Goal: Transaction & Acquisition: Subscribe to service/newsletter

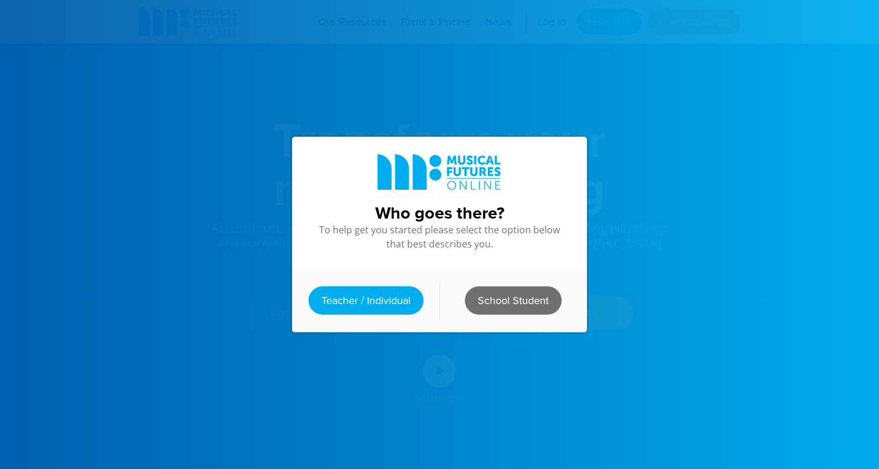
click at [524, 298] on link "School Student" at bounding box center [513, 301] width 97 height 28
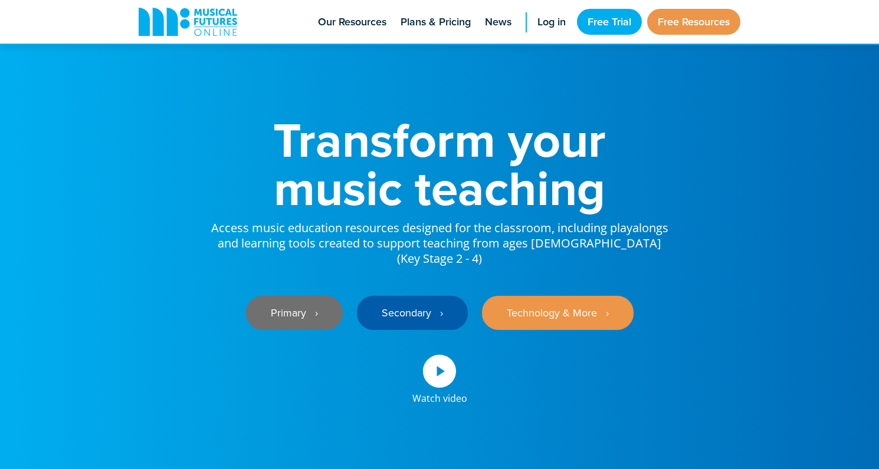
click at [331, 304] on link "Primary ‎‏‏‎ ‎ ›" at bounding box center [294, 313] width 97 height 34
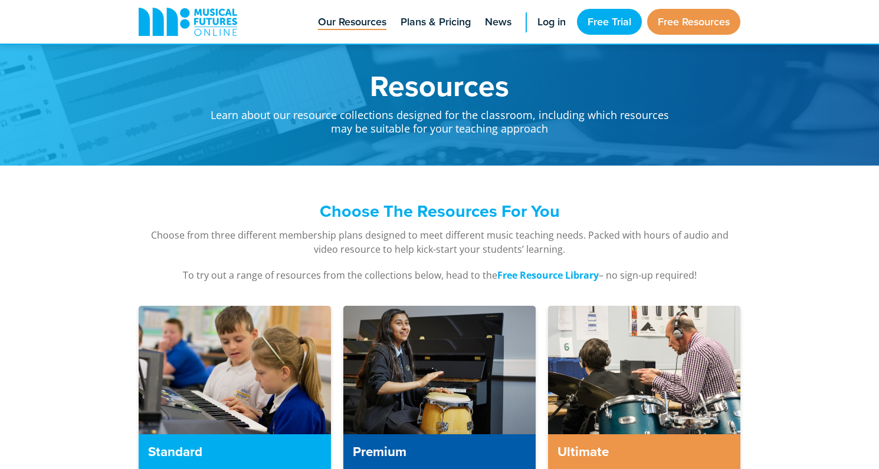
scroll to position [544, 0]
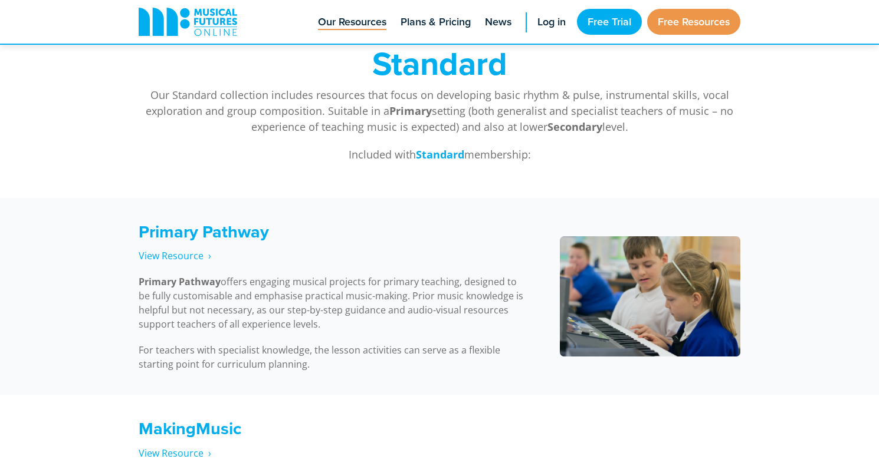
click at [397, 269] on div "Primary Pathway View Resource‎‏‏‎ ‎ › Primary Pathway offers engaging musical p…" at bounding box center [334, 297] width 391 height 150
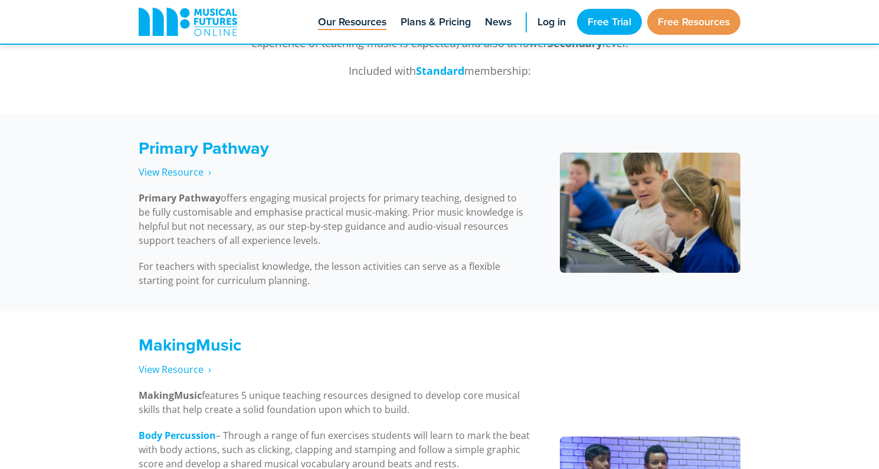
scroll to position [638, 0]
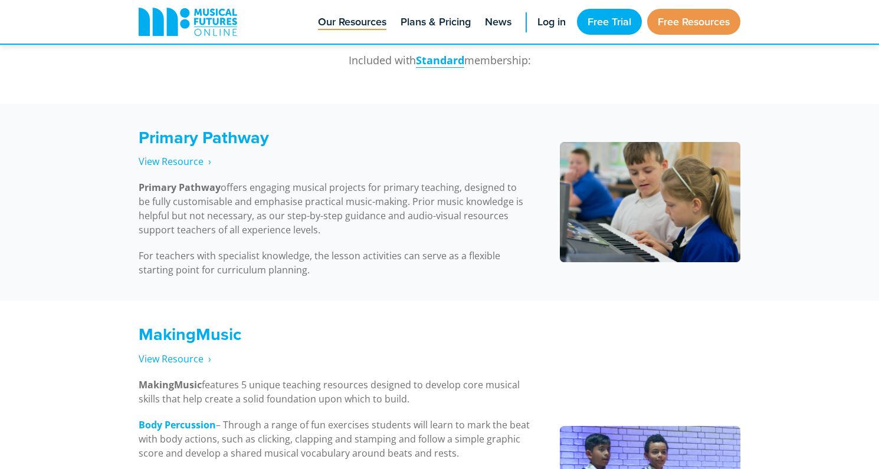
click at [438, 59] on strong "Standard" at bounding box center [440, 60] width 48 height 14
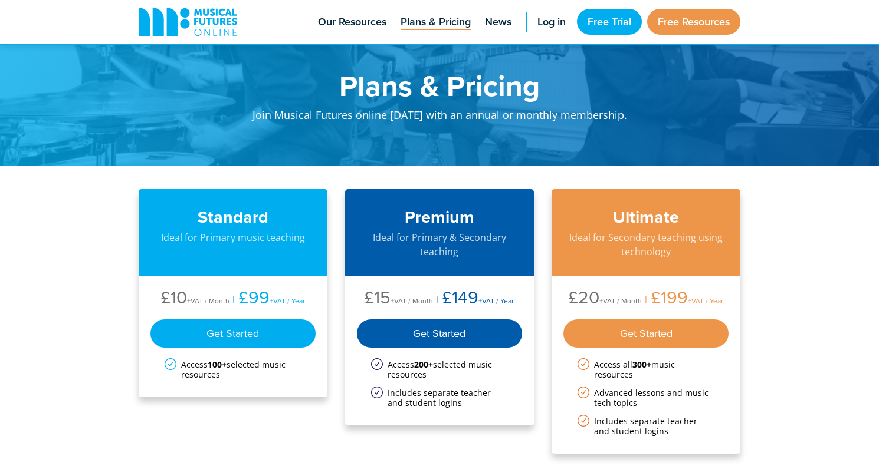
scroll to position [430, 0]
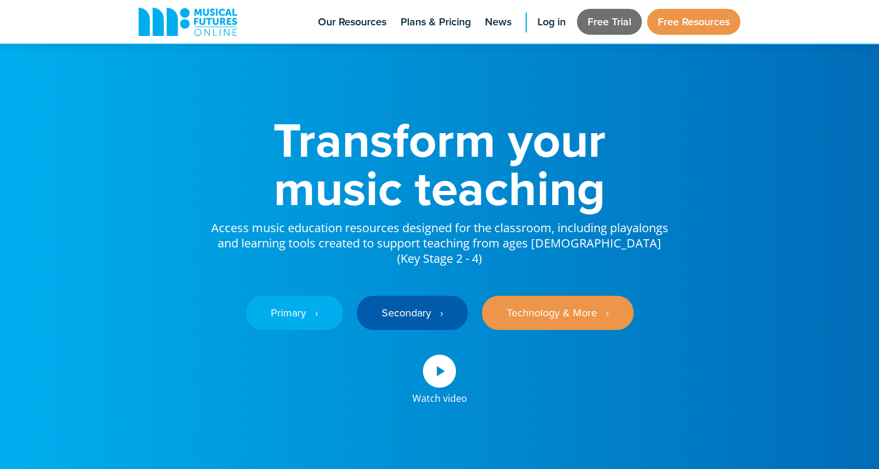
click at [597, 20] on link "Free Trial" at bounding box center [609, 22] width 65 height 26
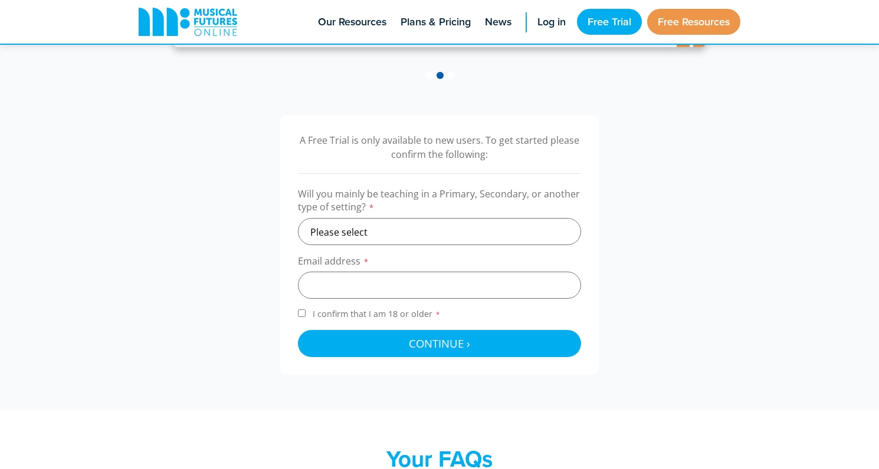
scroll to position [307, 0]
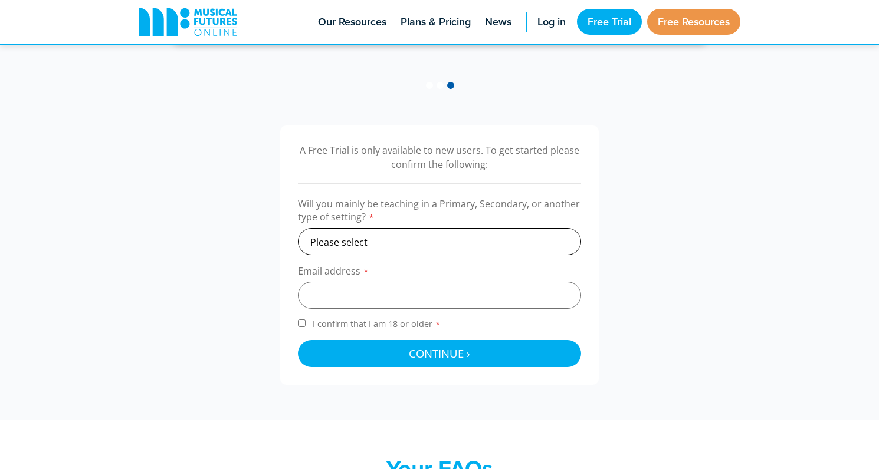
click at [393, 243] on select "Please select Primary Secondary Other" at bounding box center [439, 241] width 283 height 27
select select "primary"
click at [398, 288] on input "email" at bounding box center [439, 295] width 283 height 27
type input "jessica.dankowitz@gmail.com"
click at [352, 326] on span "I confirm that I am 18 or older *" at bounding box center [376, 323] width 133 height 11
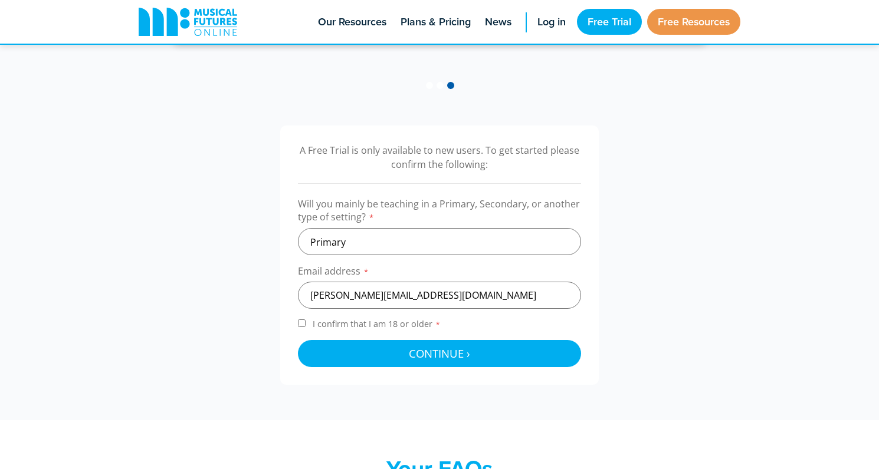
click at [305, 326] on input "I confirm that I am 18 or older *" at bounding box center [302, 324] width 8 height 8
checkbox input "true"
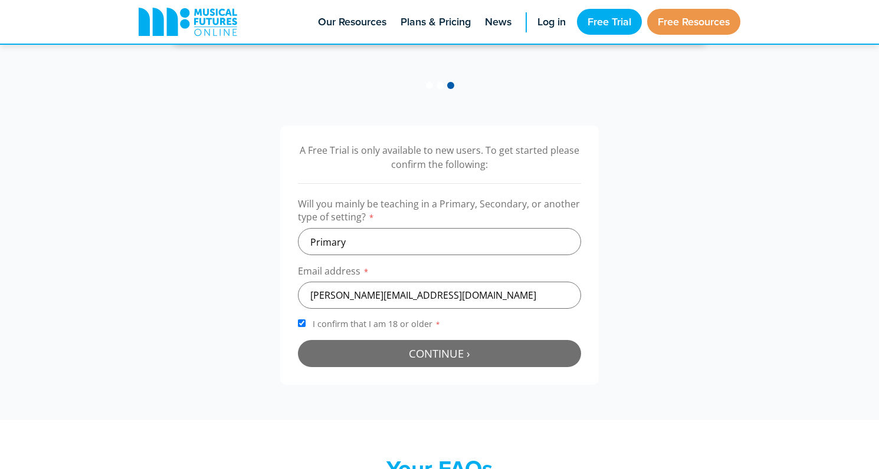
click at [368, 355] on button "Continue › Checking your details..." at bounding box center [439, 353] width 283 height 27
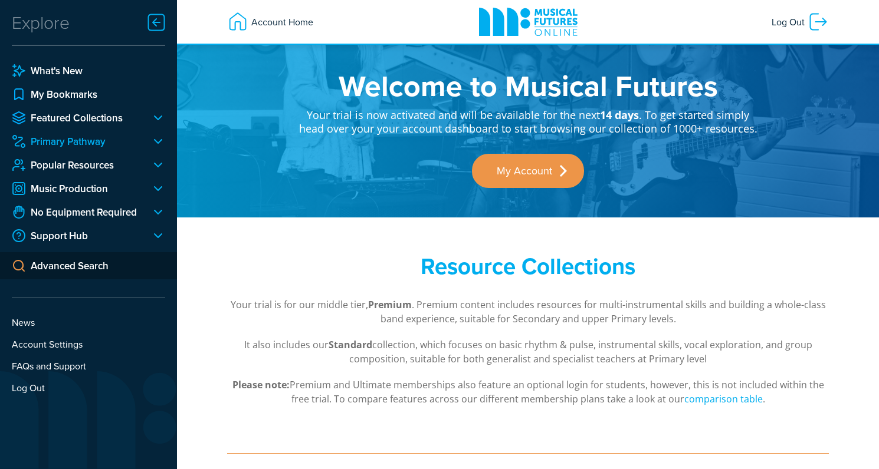
click at [112, 140] on link "Primary Pathway" at bounding box center [77, 141] width 130 height 14
click at [159, 140] on div at bounding box center [154, 141] width 24 height 14
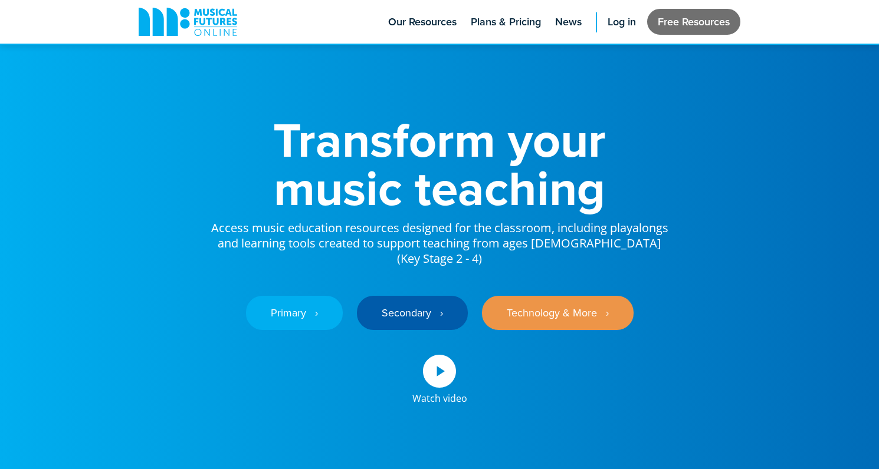
click at [653, 22] on link "Free Resources" at bounding box center [693, 22] width 93 height 26
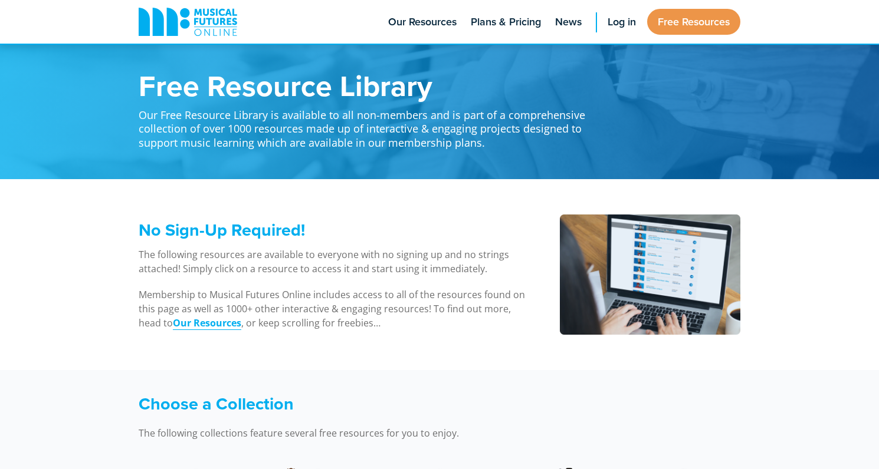
click at [226, 321] on strong "Our Resources" at bounding box center [207, 323] width 68 height 13
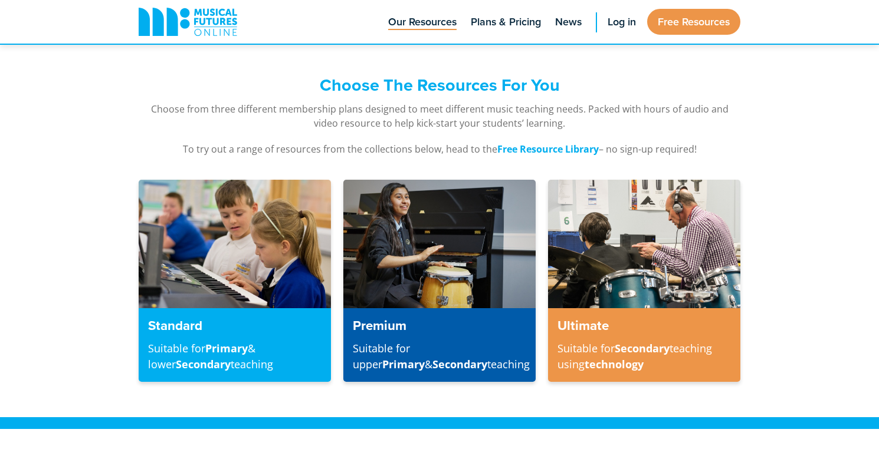
scroll to position [118, 0]
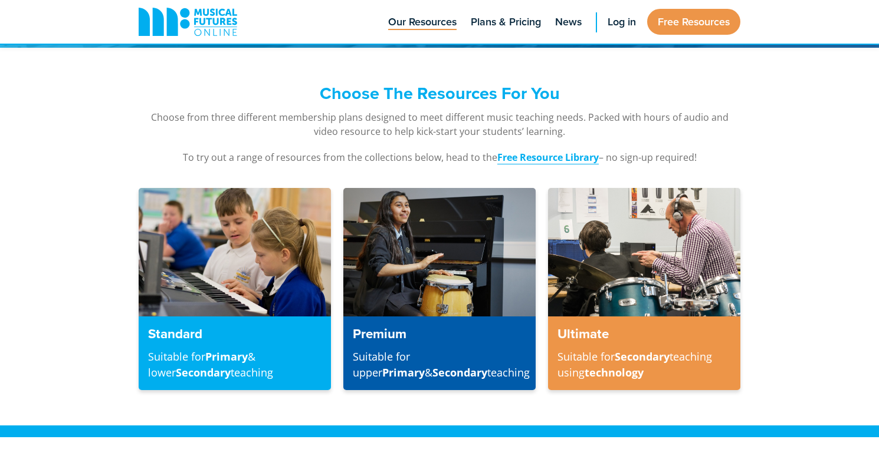
click at [532, 159] on strong "Free Resource Library" at bounding box center [547, 157] width 101 height 13
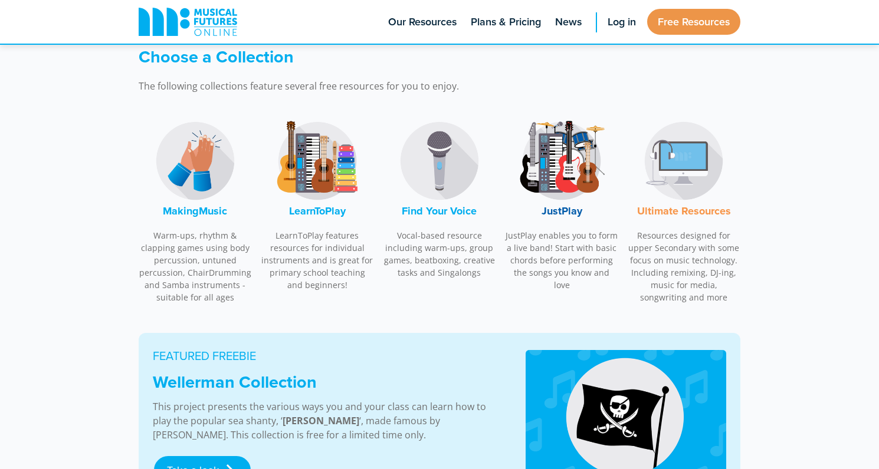
scroll to position [354, 0]
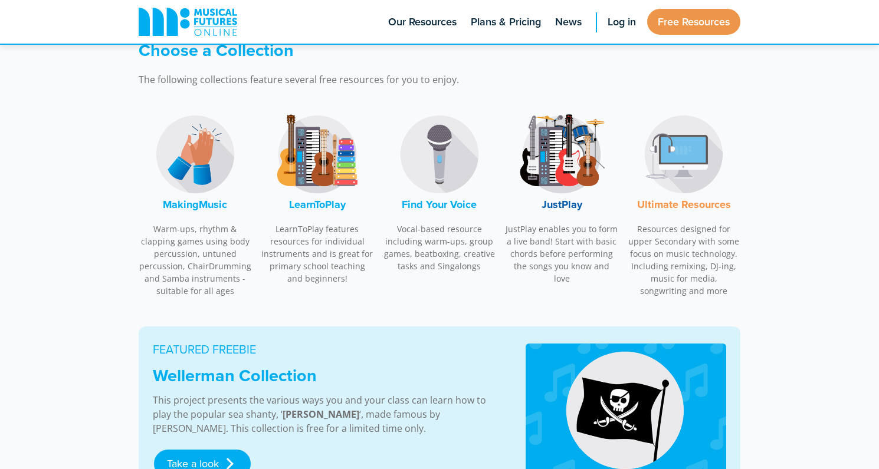
click at [211, 187] on img at bounding box center [195, 154] width 88 height 88
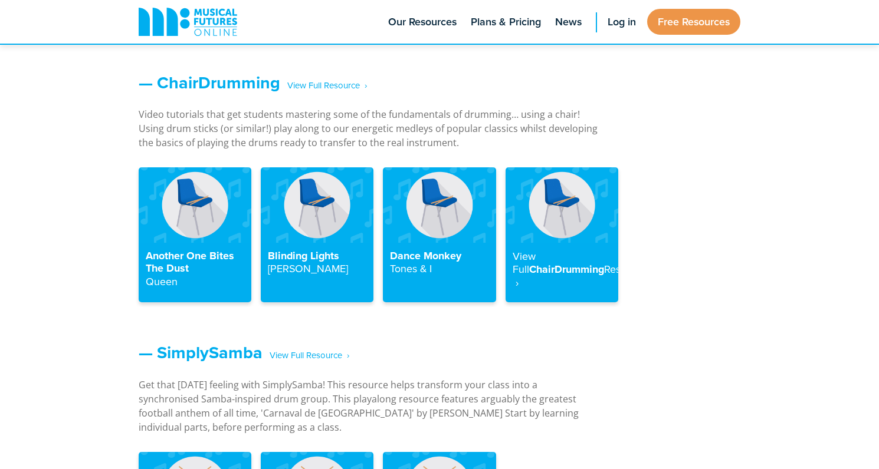
scroll to position [0, 0]
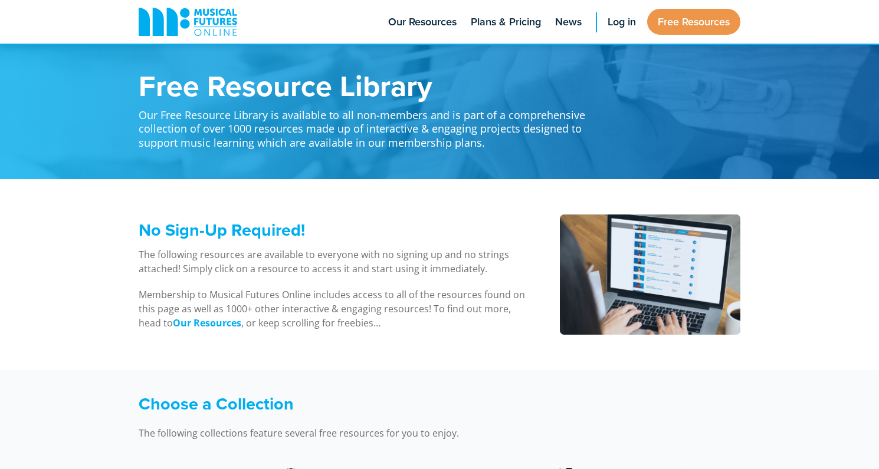
click at [495, 256] on p "The following resources are available to everyone with no signing up and no str…" at bounding box center [334, 262] width 391 height 28
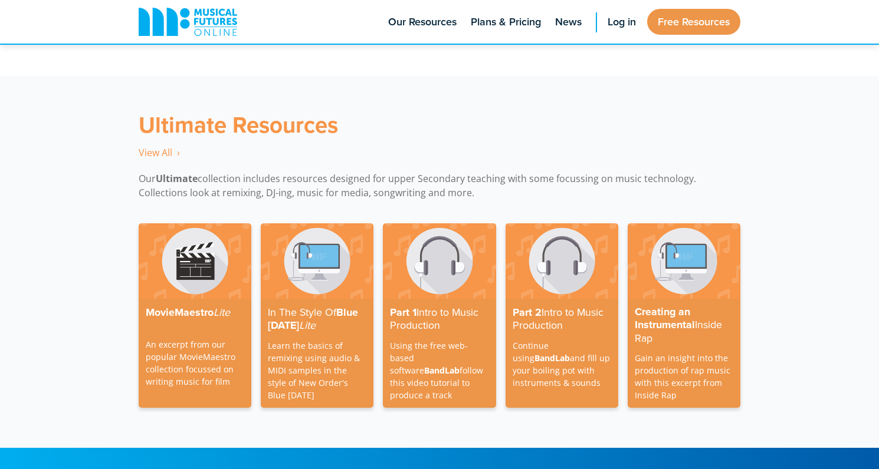
scroll to position [3349, 0]
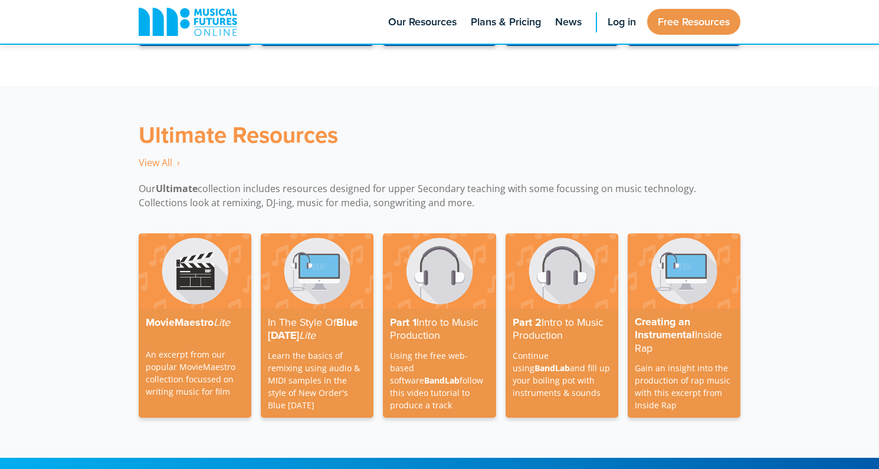
drag, startPoint x: 868, startPoint y: 364, endPoint x: 876, endPoint y: 338, distance: 27.1
drag, startPoint x: 876, startPoint y: 366, endPoint x: 876, endPoint y: 348, distance: 18.3
click at [876, 348] on div "MovieMaestro Lite An excerpt from our popular MovieMaestro collection focussed …" at bounding box center [439, 340] width 879 height 236
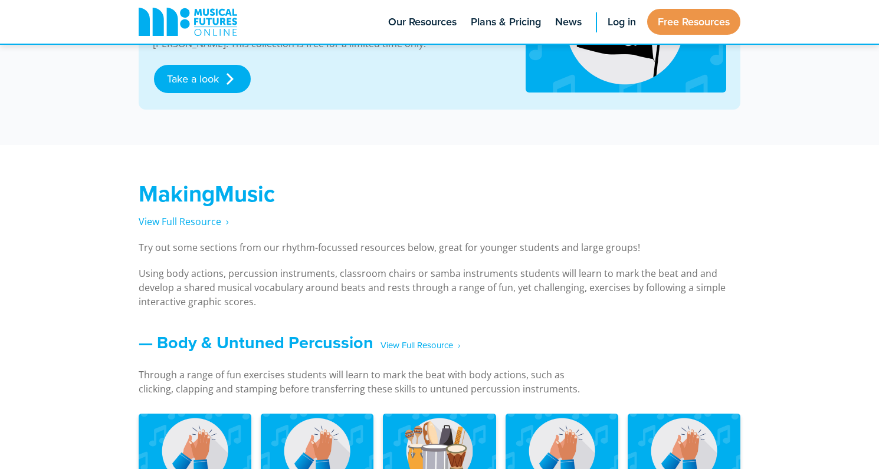
scroll to position [731, 0]
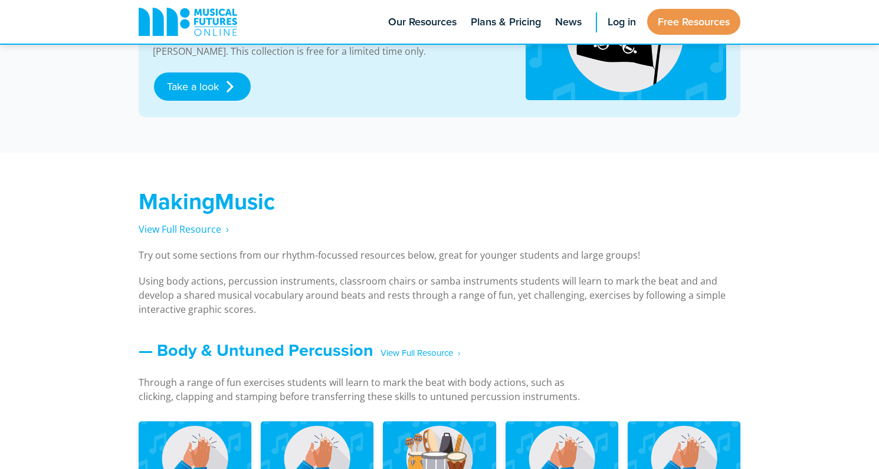
click at [719, 110] on div "FEATURED FREEBIE Wellerman Collection This project presents the various ways yo…" at bounding box center [439, 33] width 601 height 168
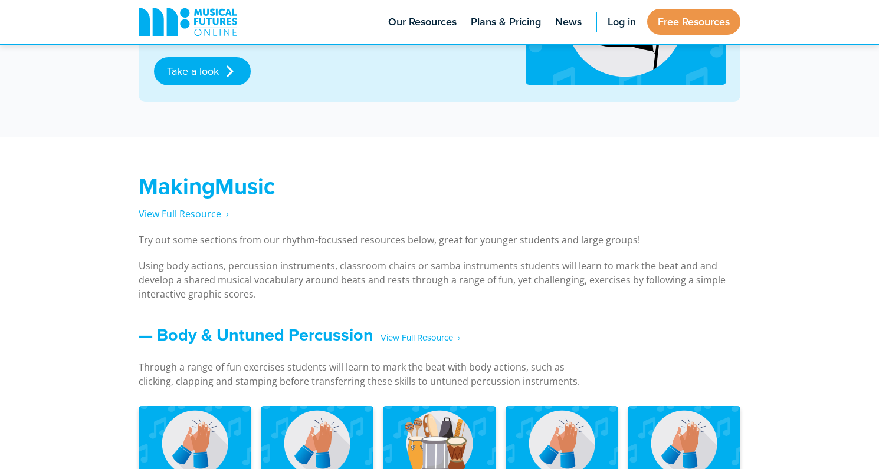
scroll to position [755, 0]
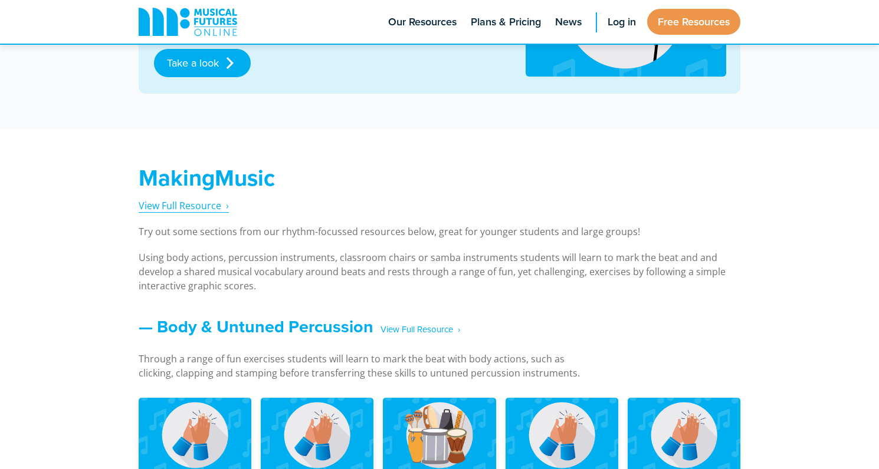
click at [193, 199] on span "View Full Resource‎‏‏‎ ‎ ›" at bounding box center [184, 205] width 90 height 13
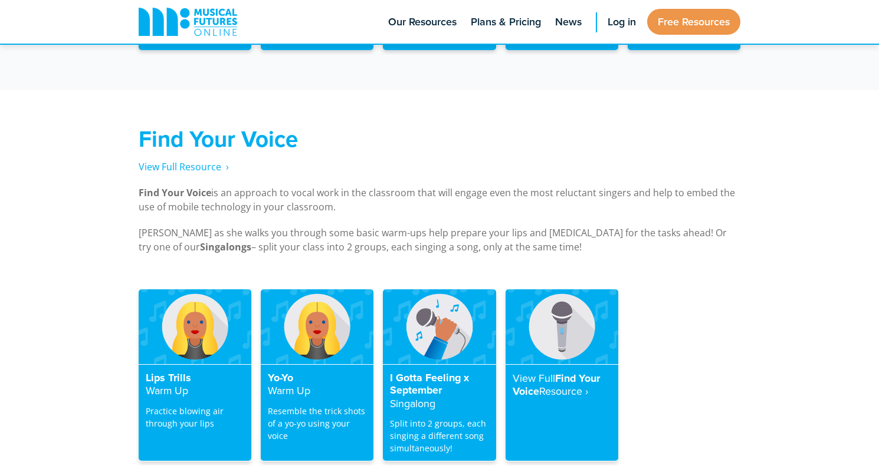
scroll to position [2211, 0]
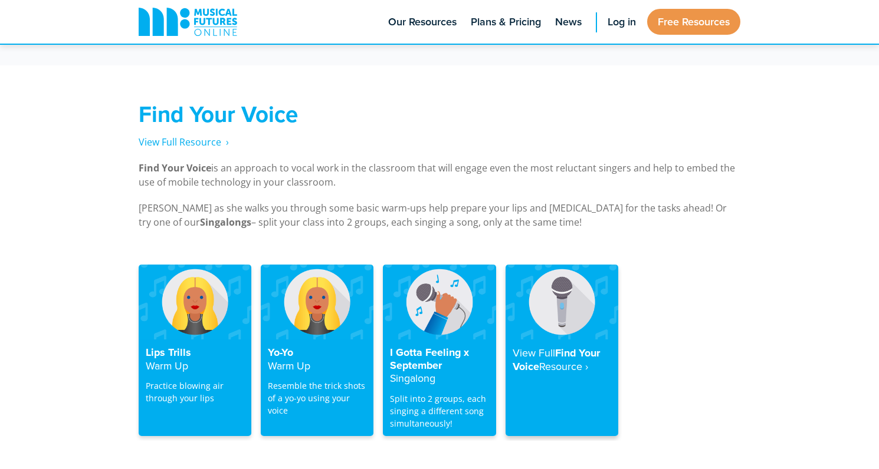
click at [561, 340] on div "View Full Find Your Voice Resource‎ ›" at bounding box center [561, 388] width 113 height 97
click at [561, 347] on h4 "View Full Find Your Voice Resource‎ ›" at bounding box center [561, 360] width 98 height 27
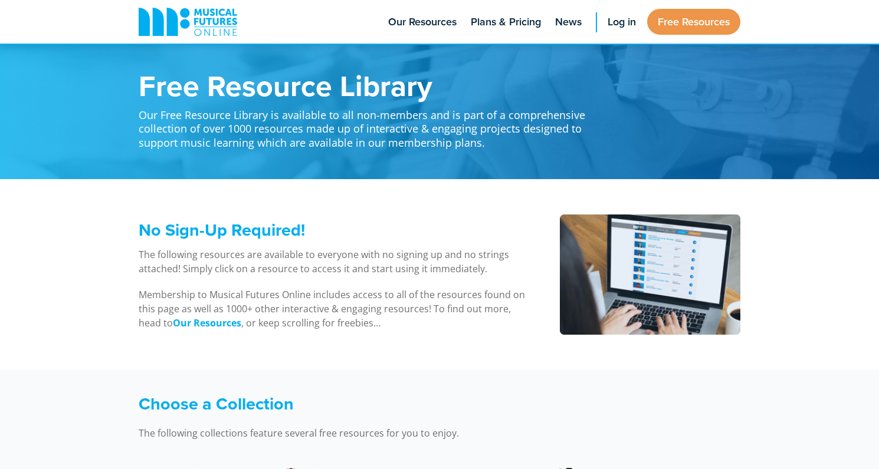
scroll to position [2211, 0]
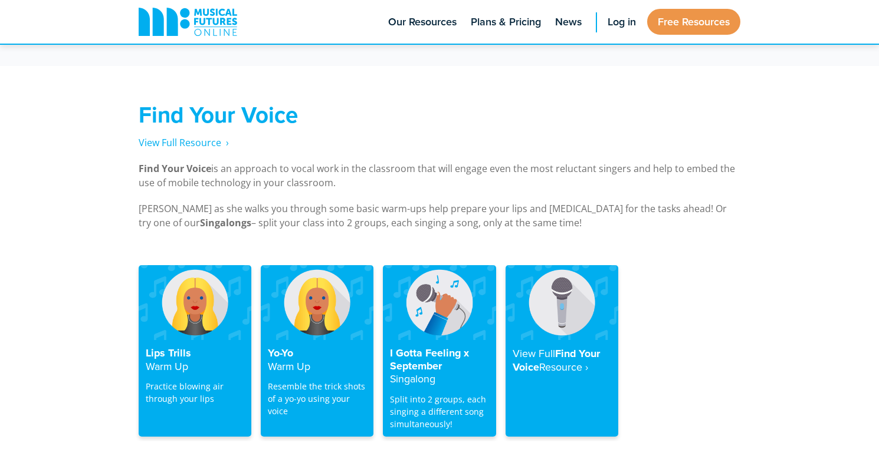
click at [471, 172] on p "Find Your Voice is an approach to vocal work in the classroom that will engage …" at bounding box center [439, 176] width 601 height 28
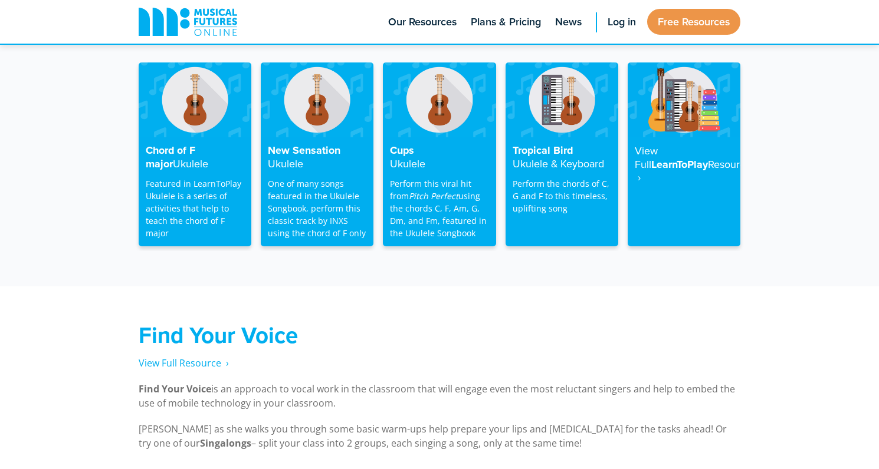
scroll to position [1952, 0]
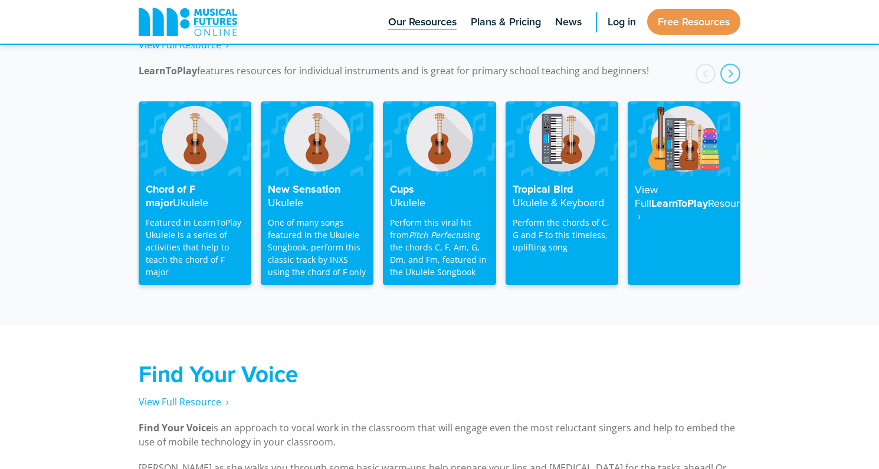
click at [429, 19] on span "Our Resources" at bounding box center [422, 22] width 68 height 16
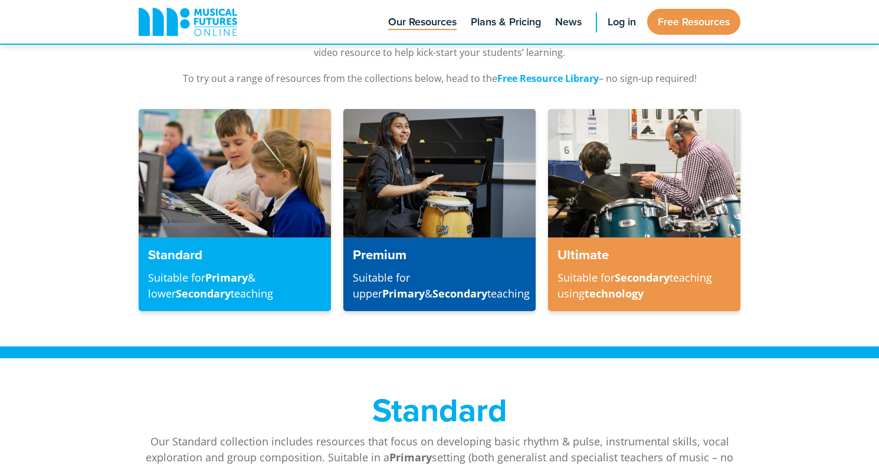
scroll to position [236, 0]
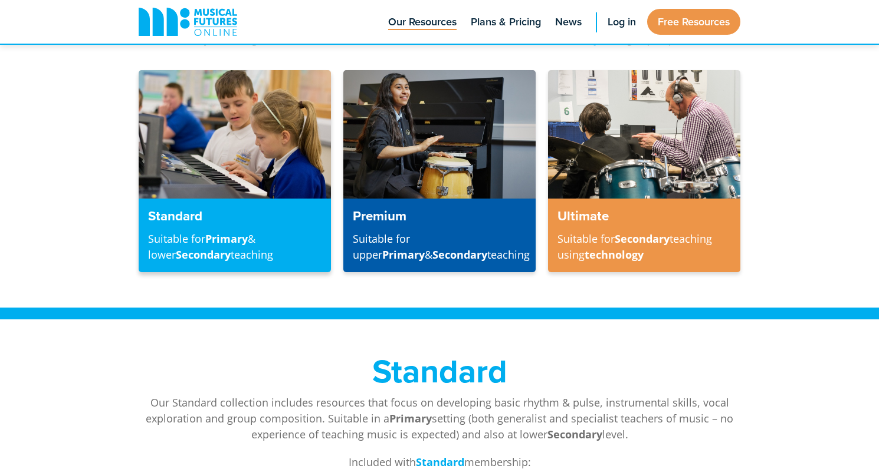
click at [240, 238] on strong "Primary" at bounding box center [226, 239] width 42 height 14
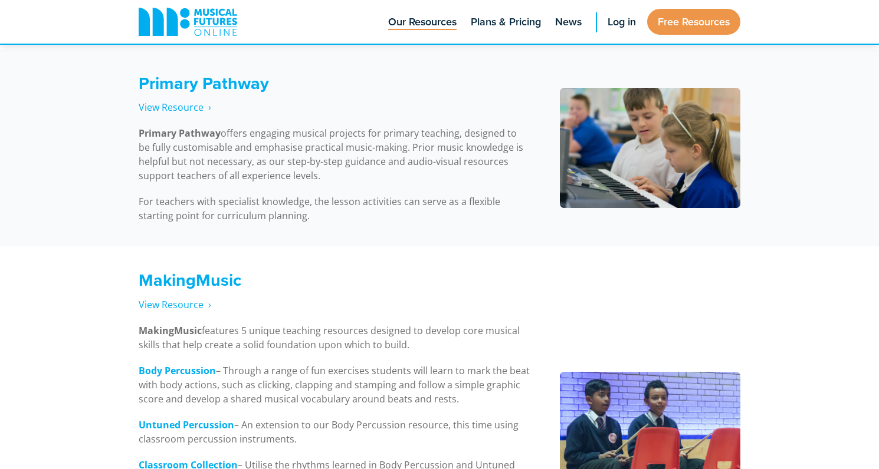
scroll to position [685, 0]
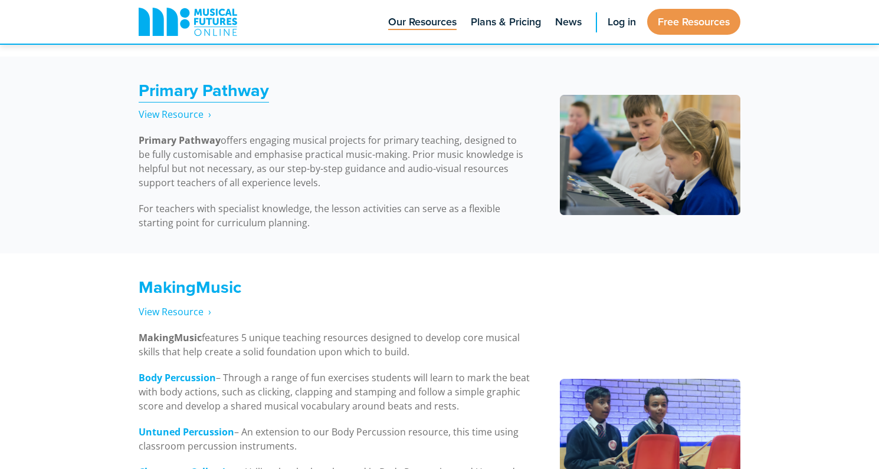
click at [221, 97] on strong "Primary Pathway" at bounding box center [204, 90] width 130 height 25
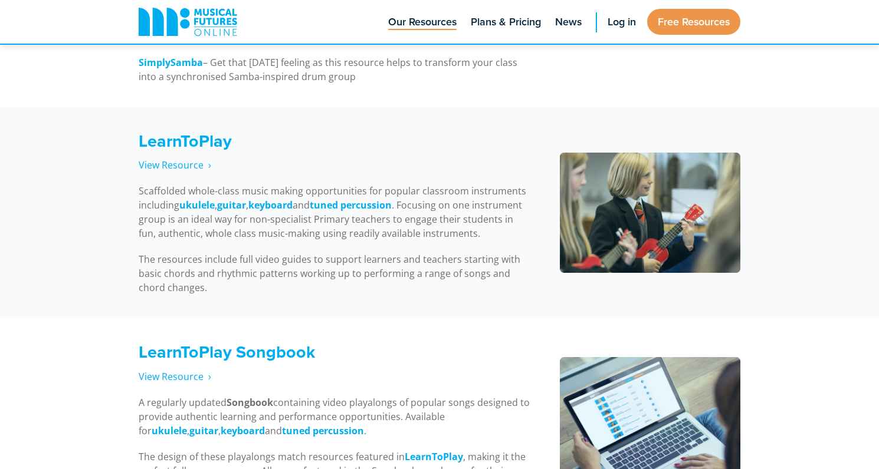
scroll to position [1204, 0]
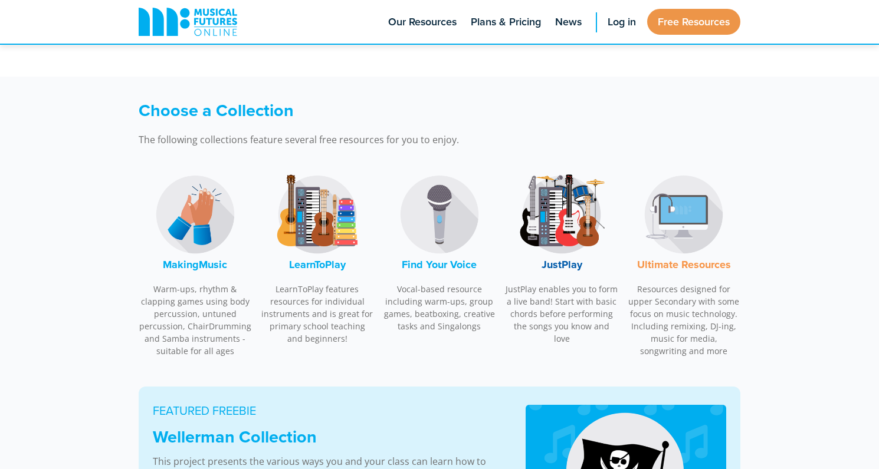
scroll to position [279, 0]
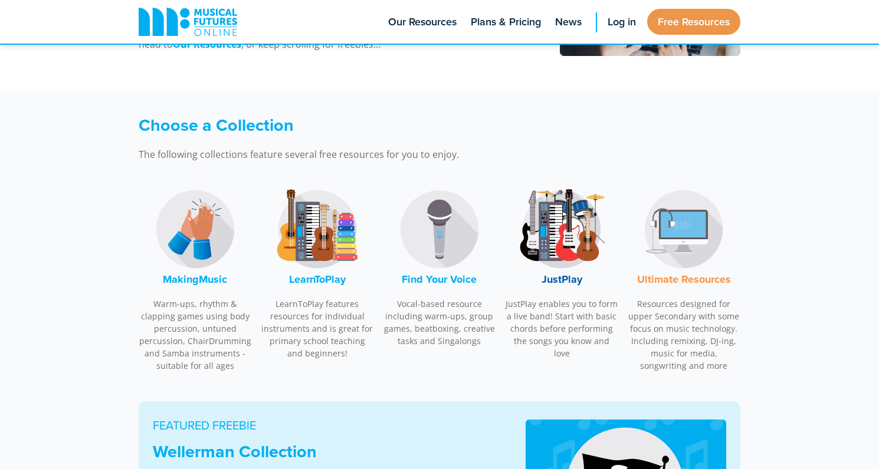
click at [530, 233] on img at bounding box center [561, 229] width 88 height 88
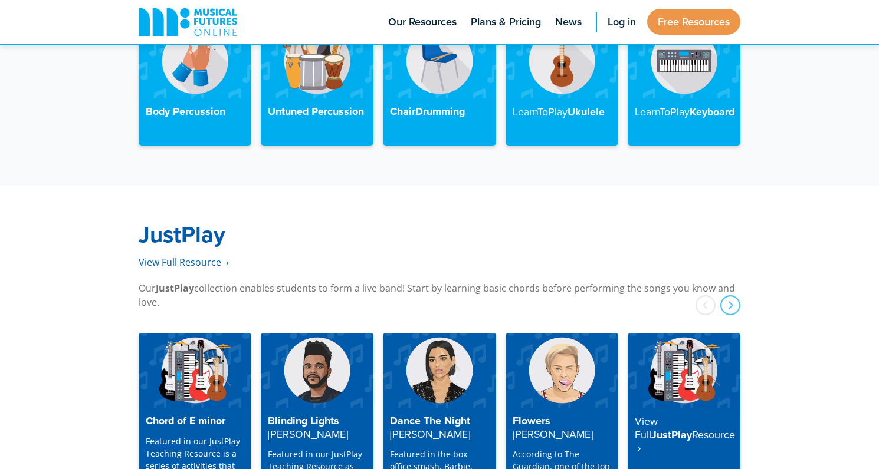
scroll to position [3028, 0]
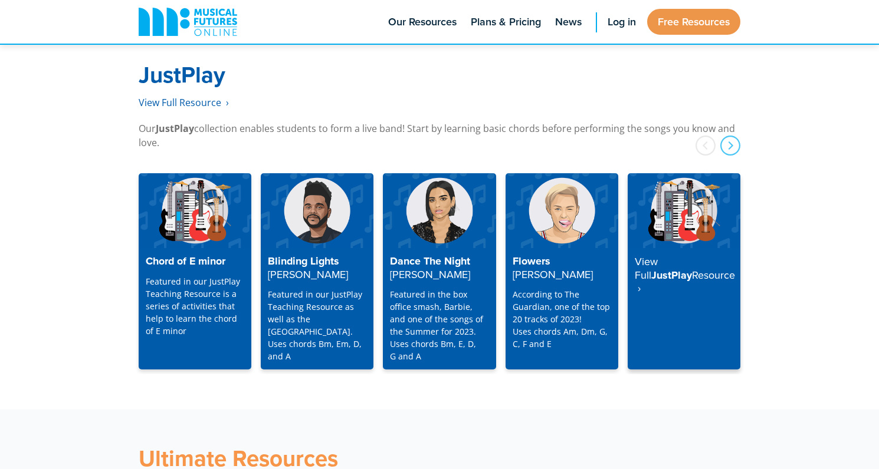
click at [677, 232] on img at bounding box center [683, 210] width 113 height 75
